Goal: Information Seeking & Learning: Understand process/instructions

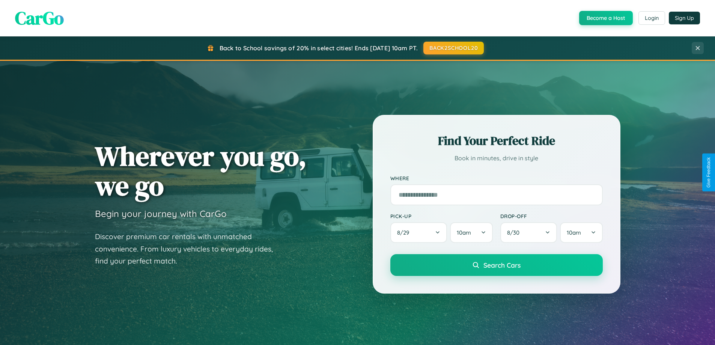
scroll to position [323, 0]
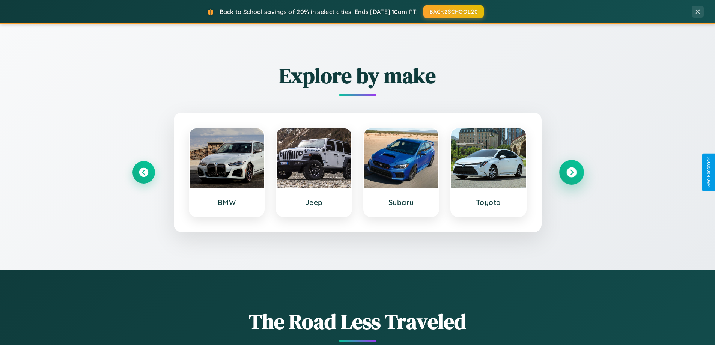
click at [571, 172] on icon at bounding box center [571, 172] width 10 height 10
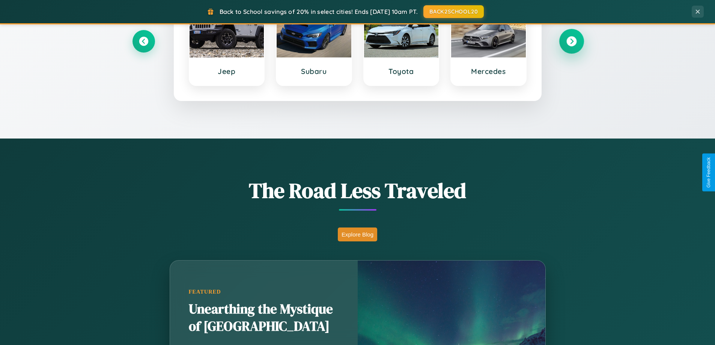
scroll to position [1444, 0]
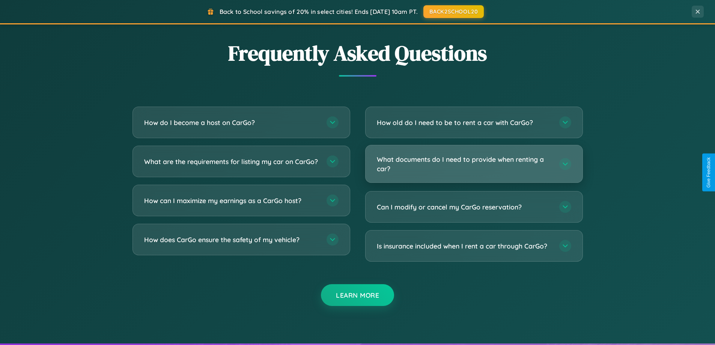
click at [474, 164] on h3 "What documents do I need to provide when renting a car?" at bounding box center [464, 164] width 175 height 18
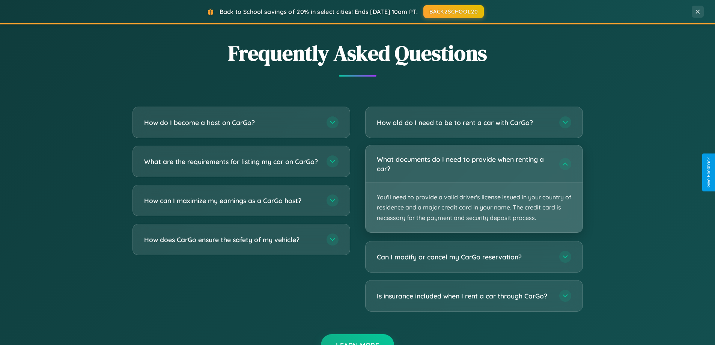
click at [474, 188] on p "You'll need to provide a valid driver's license issued in your country of resid…" at bounding box center [474, 208] width 217 height 50
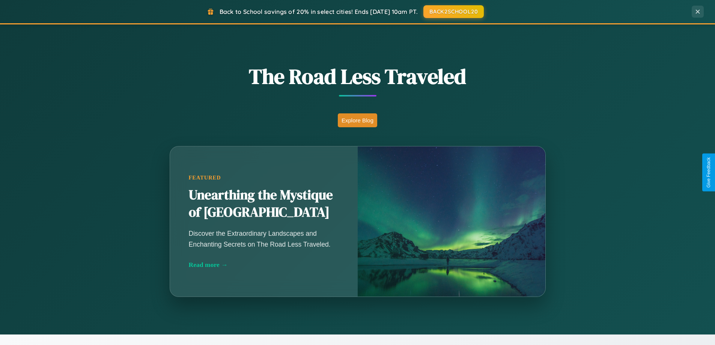
scroll to position [516, 0]
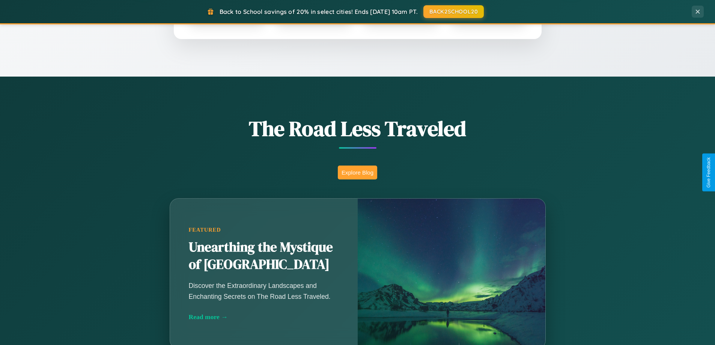
click at [357, 172] on button "Explore Blog" at bounding box center [357, 173] width 39 height 14
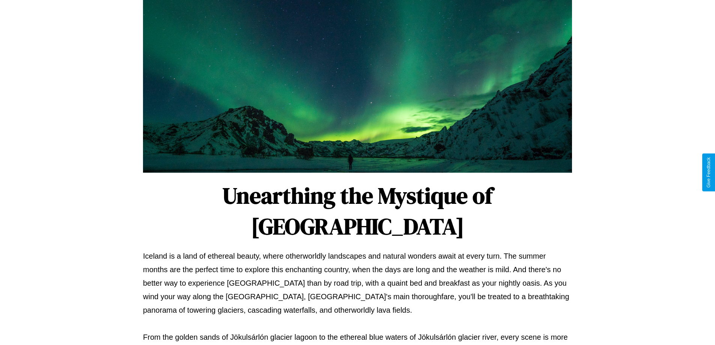
scroll to position [243, 0]
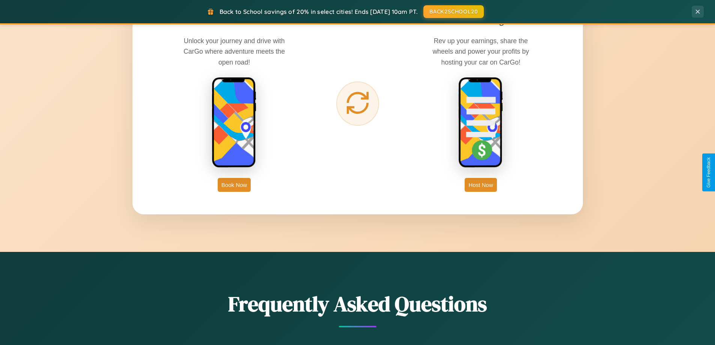
scroll to position [1206, 0]
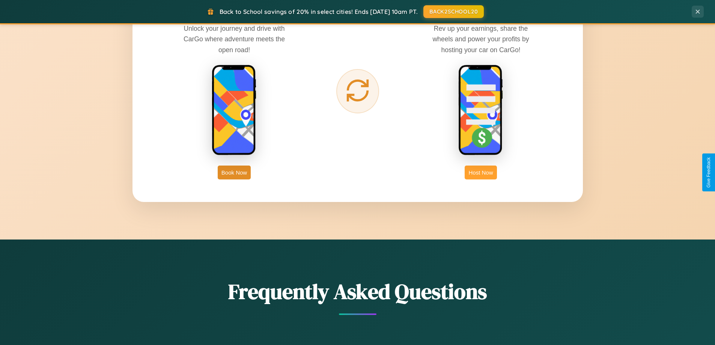
click at [481, 172] on button "Host Now" at bounding box center [481, 173] width 32 height 14
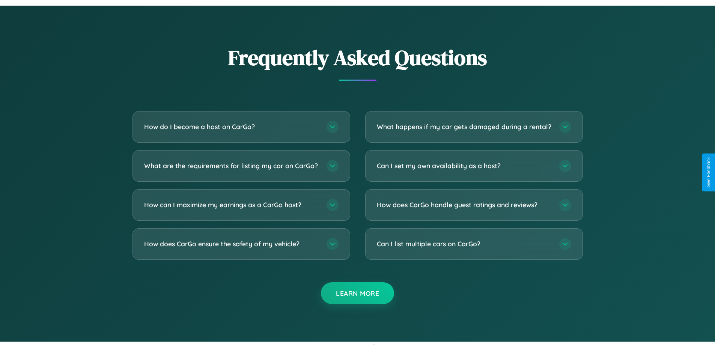
scroll to position [1014, 0]
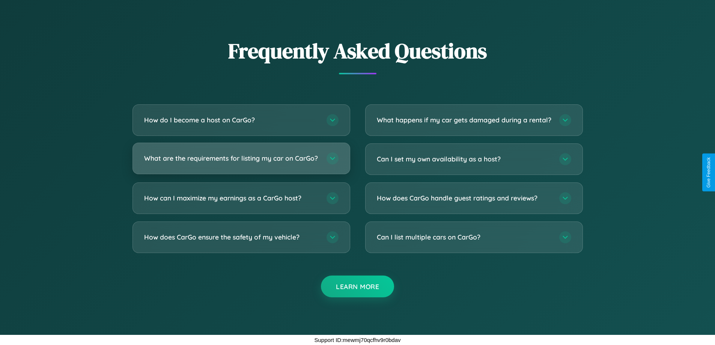
click at [241, 155] on h3 "What are the requirements for listing my car on CarGo?" at bounding box center [231, 157] width 175 height 9
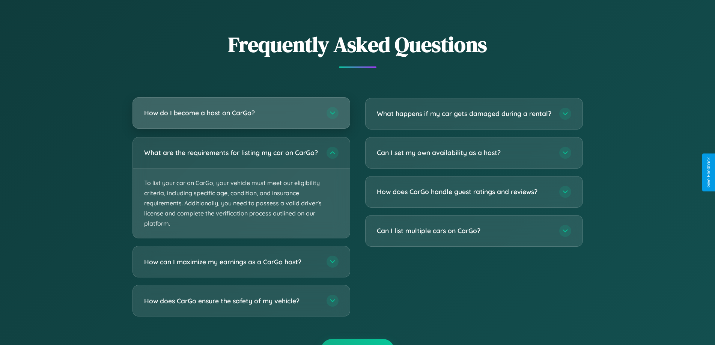
click at [241, 113] on h3 "How do I become a host on CarGo?" at bounding box center [231, 112] width 175 height 9
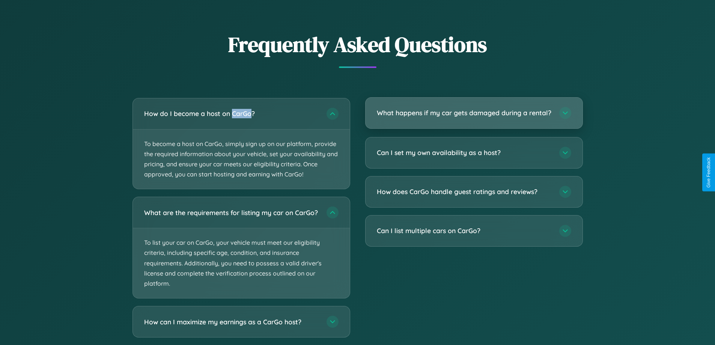
click at [474, 116] on h3 "What happens if my car gets damaged during a rental?" at bounding box center [464, 112] width 175 height 9
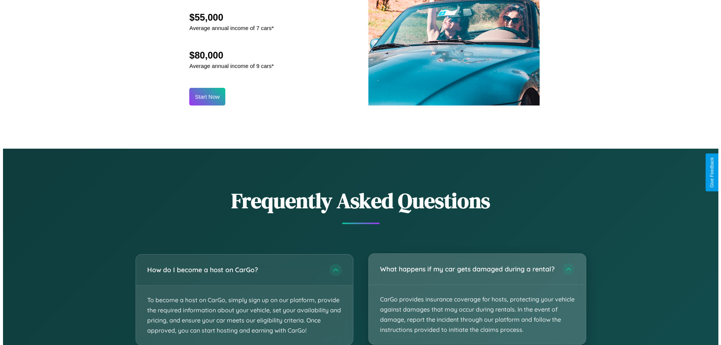
scroll to position [782, 0]
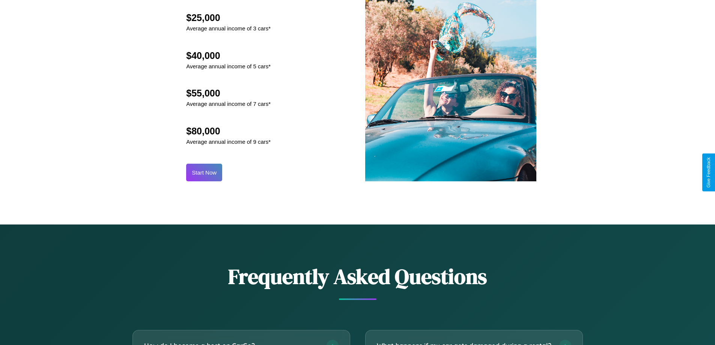
click at [204, 172] on button "Start Now" at bounding box center [204, 173] width 36 height 18
